Goal: Transaction & Acquisition: Purchase product/service

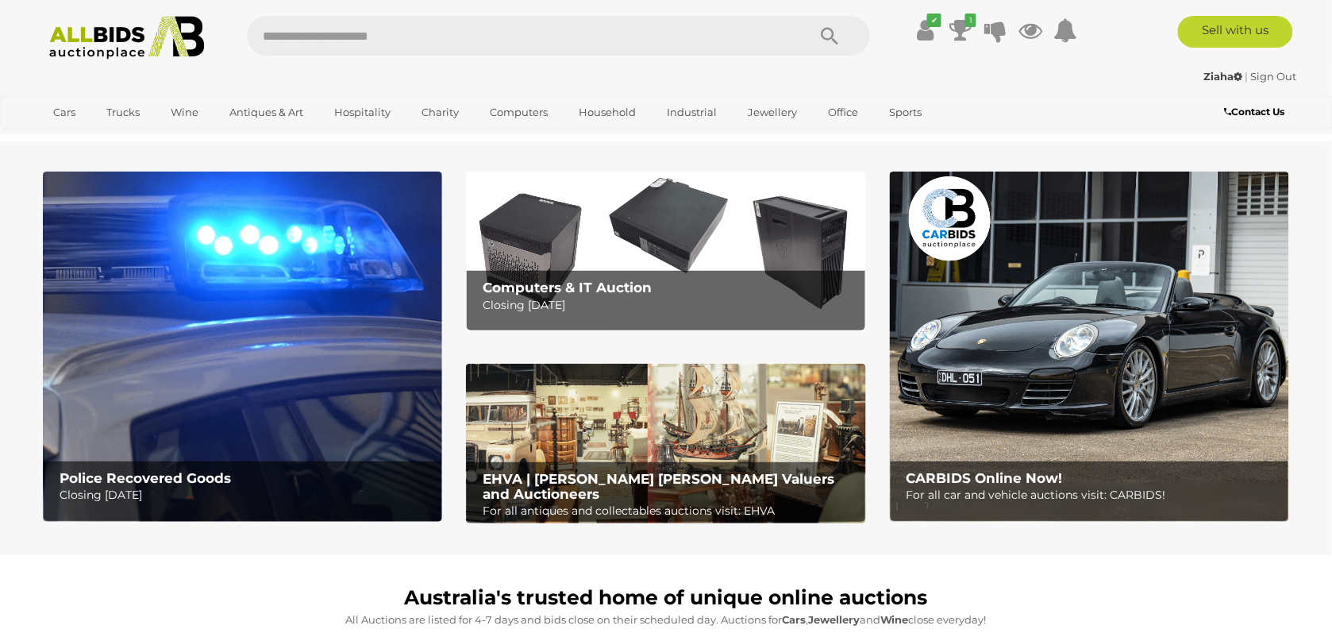
click at [556, 299] on p "Closing Tuesday 16th September" at bounding box center [670, 305] width 374 height 20
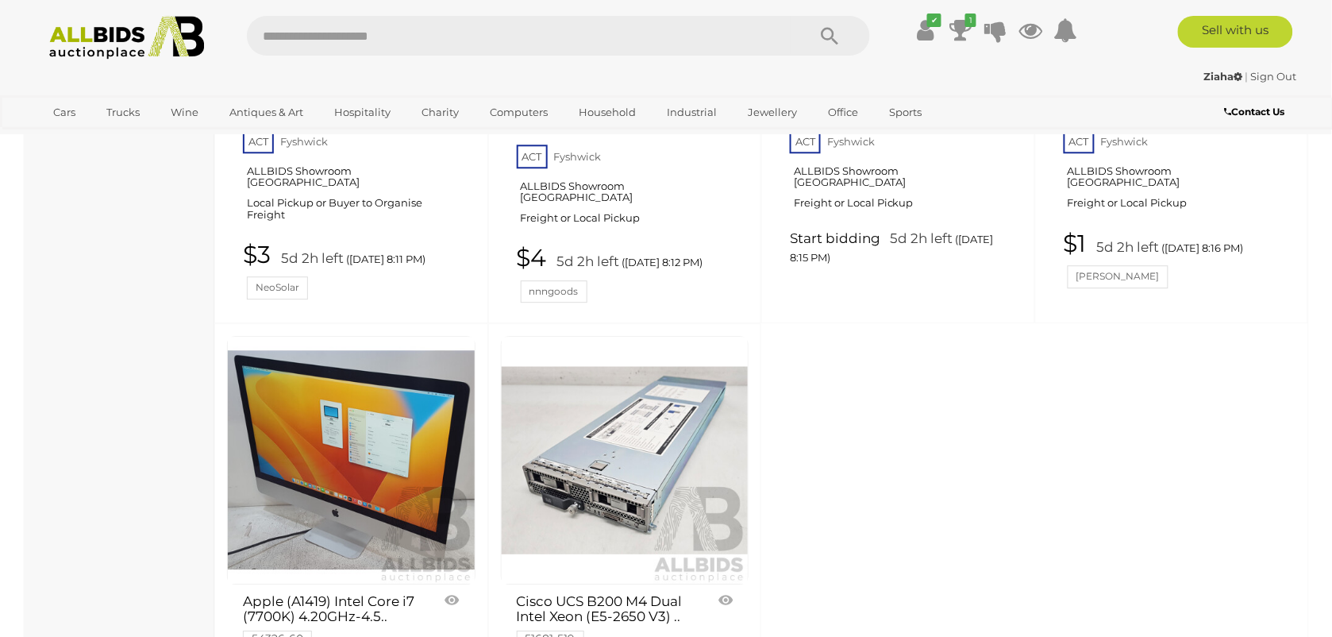
scroll to position [6550, 0]
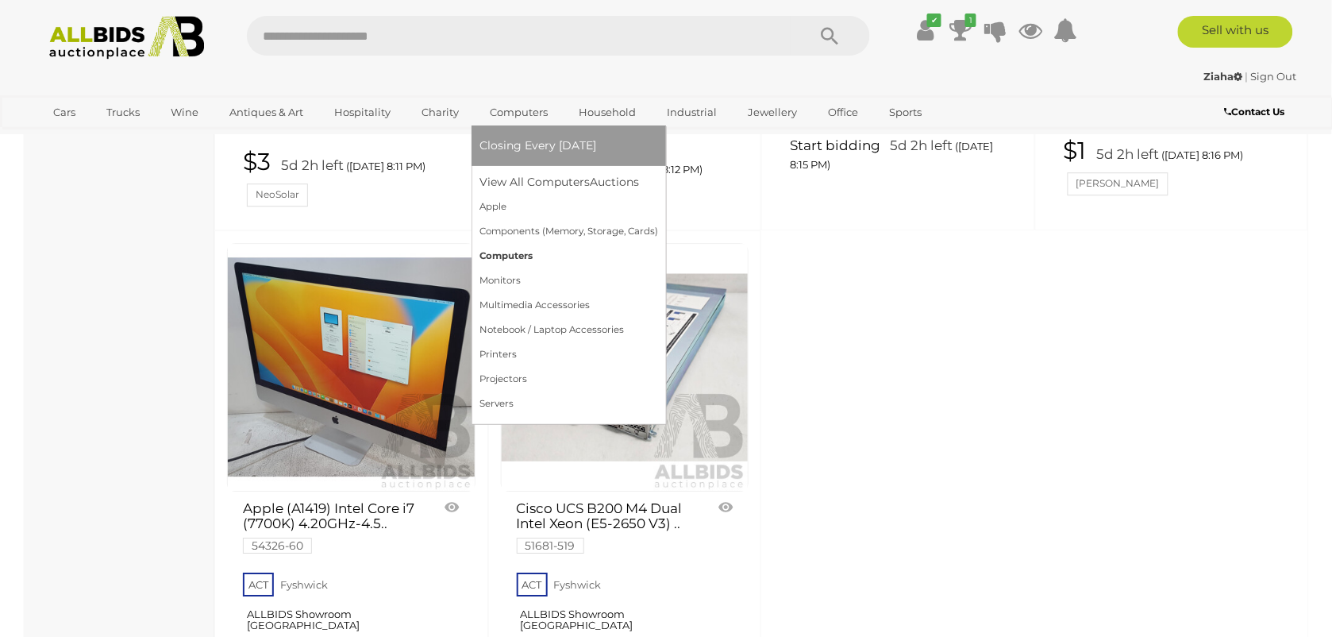
click at [496, 256] on link "Computers" at bounding box center [569, 256] width 179 height 25
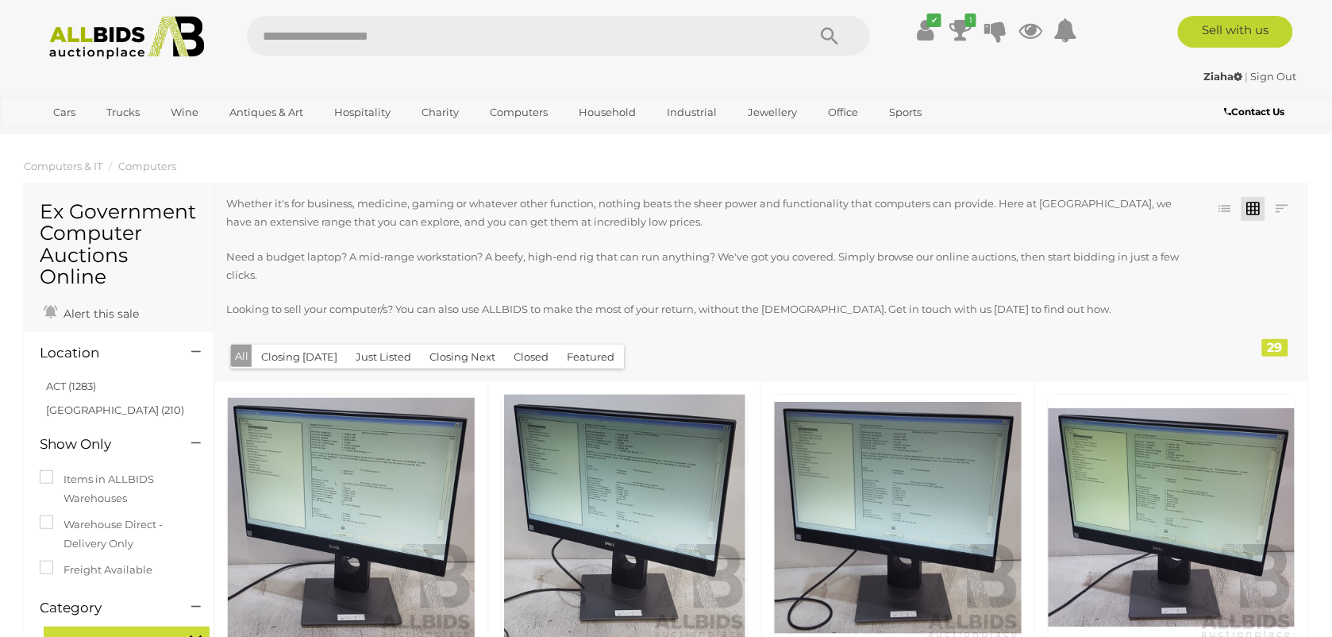
click at [526, 357] on button "Closed" at bounding box center [531, 357] width 54 height 25
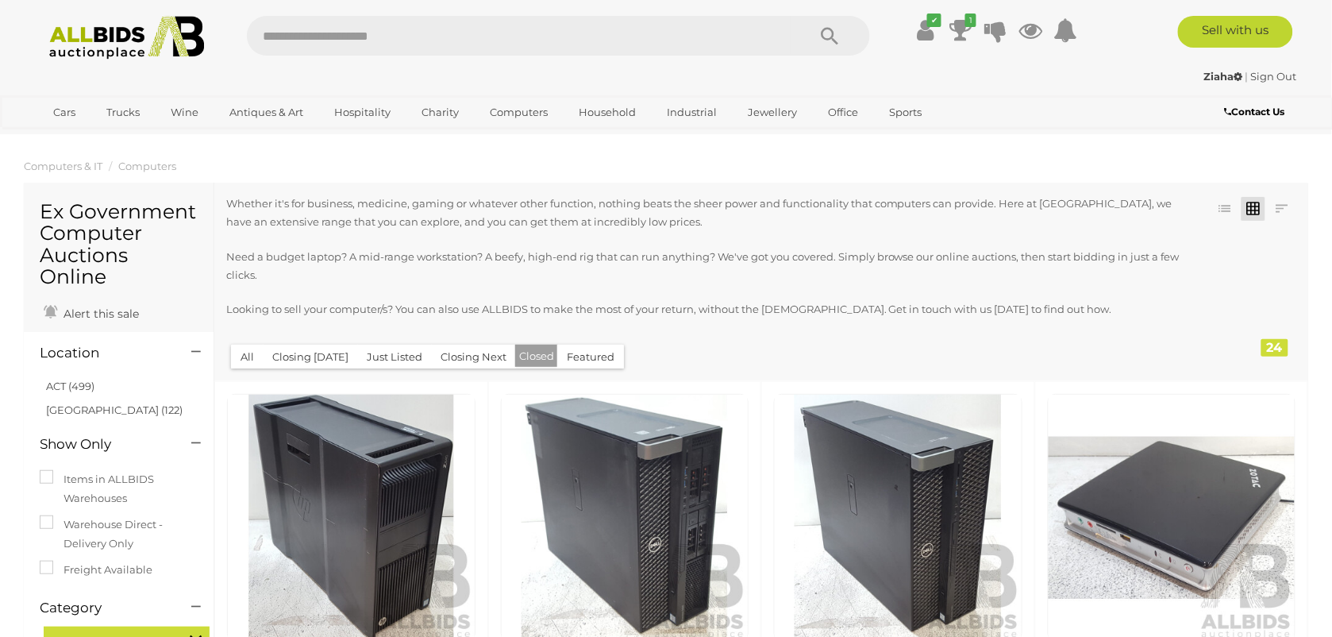
click at [244, 361] on button "All" at bounding box center [247, 357] width 33 height 25
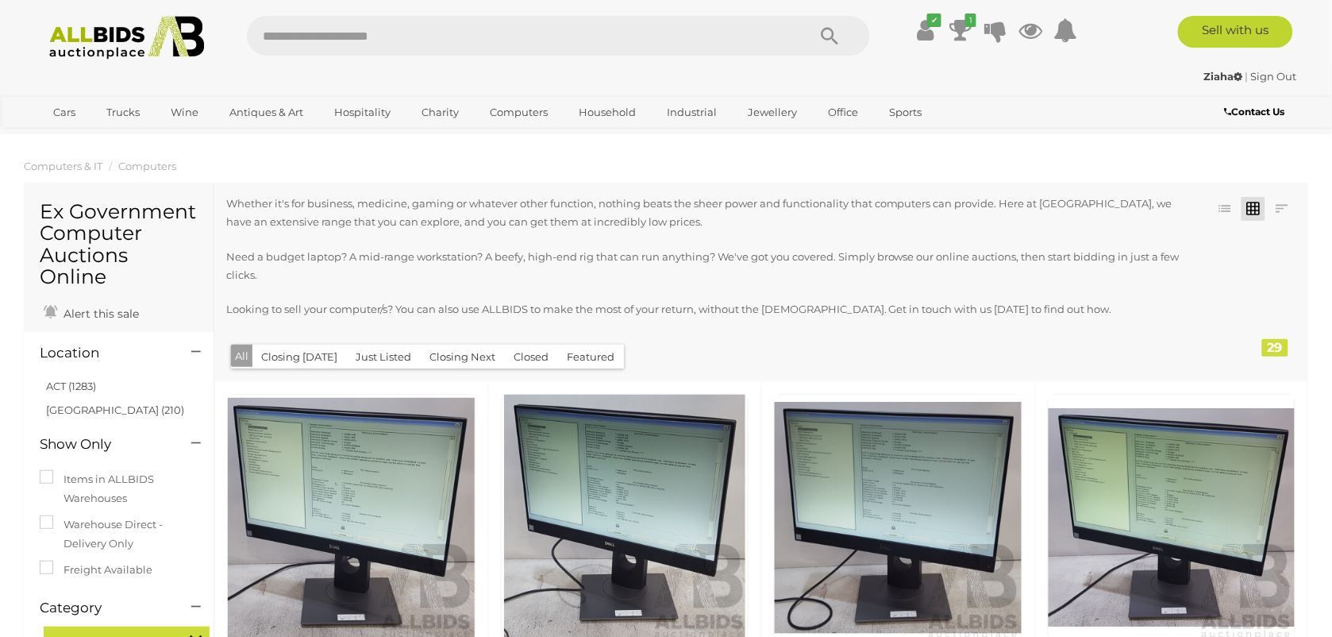
scroll to position [1866, 0]
